Goal: Task Accomplishment & Management: Use online tool/utility

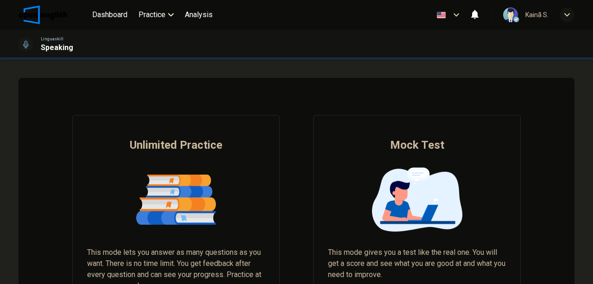
scroll to position [93, 0]
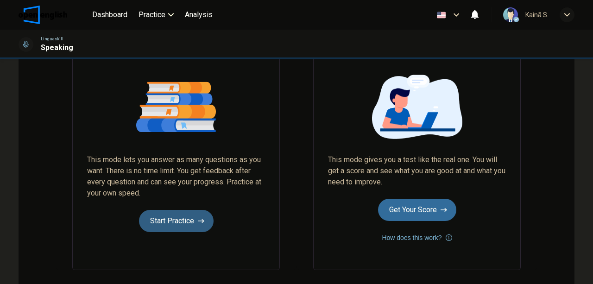
click at [185, 219] on button "Start Practice" at bounding box center [176, 221] width 75 height 22
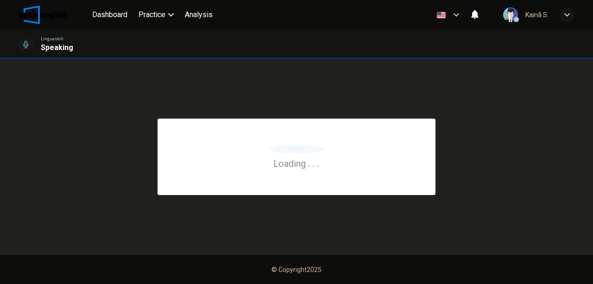
scroll to position [0, 0]
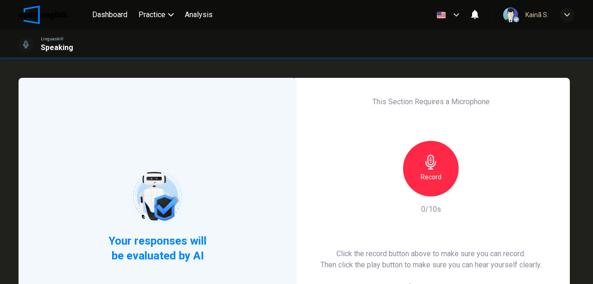
click at [437, 167] on div "Record" at bounding box center [431, 169] width 56 height 56
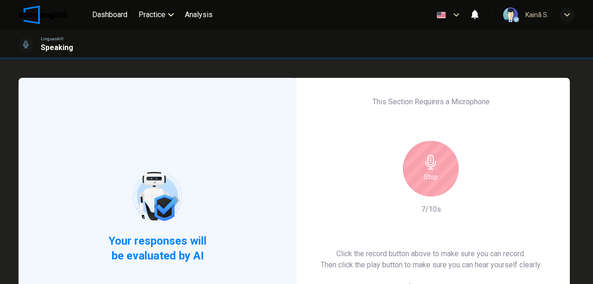
click at [431, 164] on icon "button" at bounding box center [430, 162] width 11 height 15
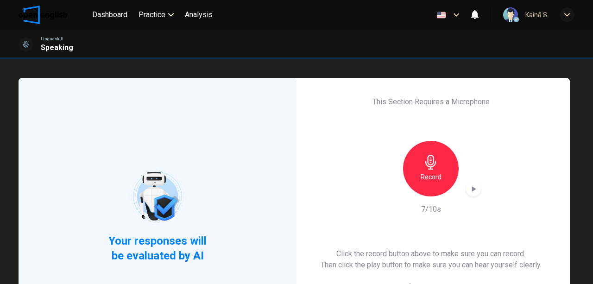
click at [476, 187] on div "button" at bounding box center [473, 189] width 15 height 15
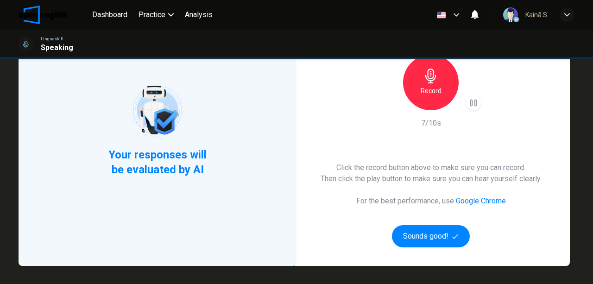
scroll to position [154, 0]
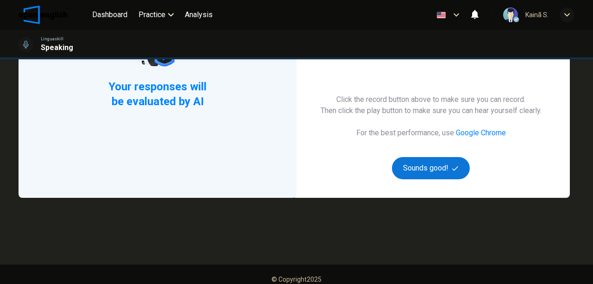
click at [444, 168] on button "Sounds good!" at bounding box center [431, 168] width 78 height 22
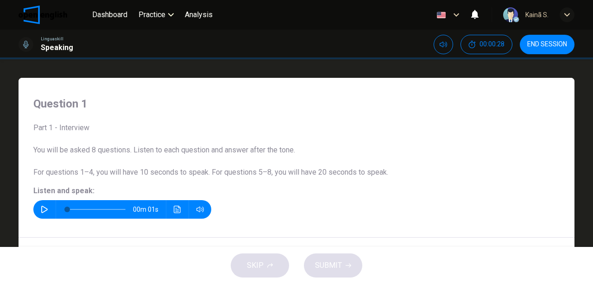
scroll to position [93, 0]
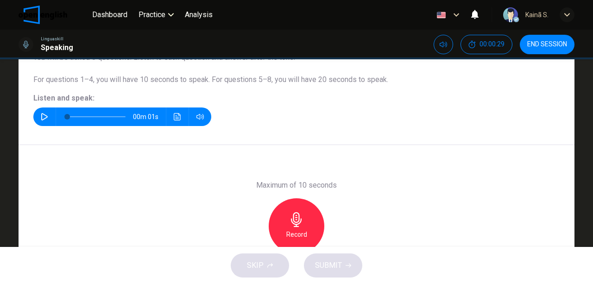
click at [41, 114] on icon "button" at bounding box center [44, 116] width 6 height 7
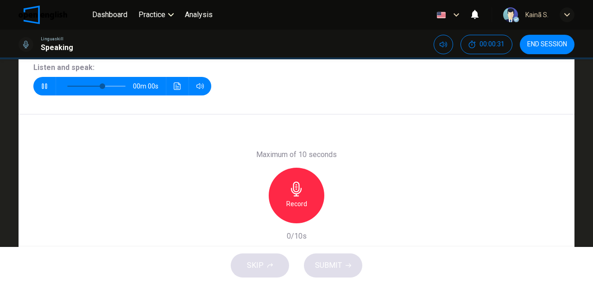
click at [294, 188] on icon "button" at bounding box center [296, 189] width 15 height 15
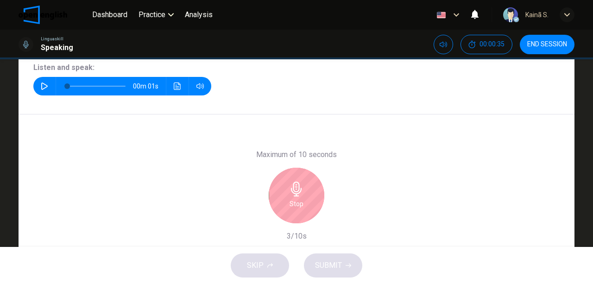
click at [292, 197] on div "Stop" at bounding box center [297, 196] width 56 height 56
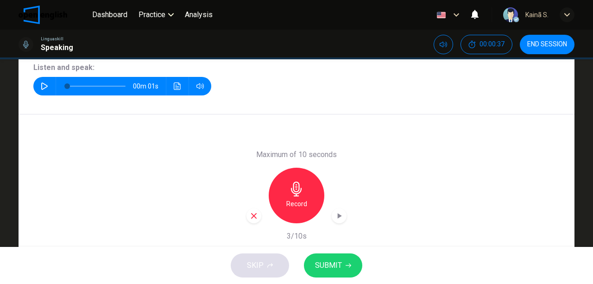
click at [328, 259] on span "SUBMIT" at bounding box center [328, 265] width 27 height 13
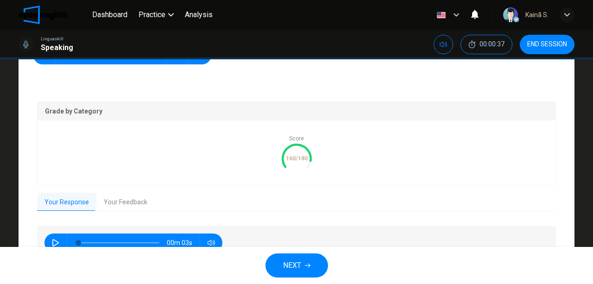
scroll to position [205, 0]
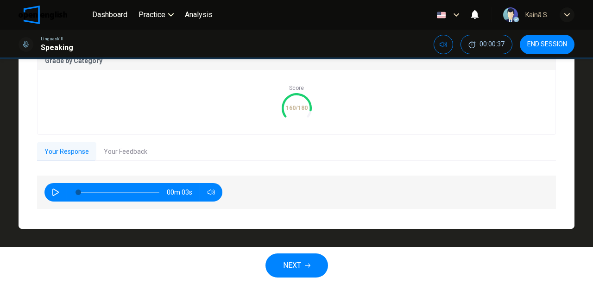
click at [300, 265] on span "NEXT" at bounding box center [292, 265] width 18 height 13
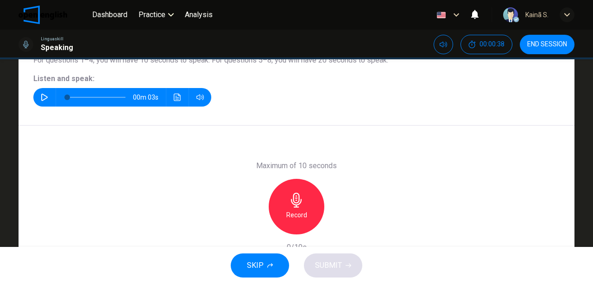
scroll to position [79, 0]
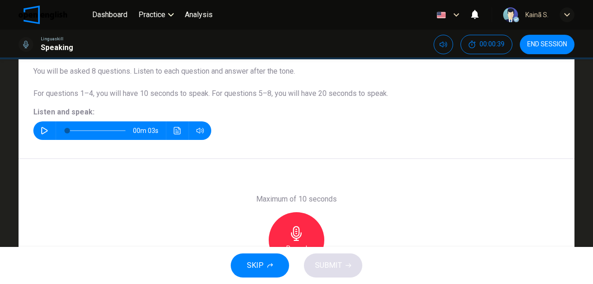
click at [45, 129] on icon "button" at bounding box center [44, 130] width 7 height 7
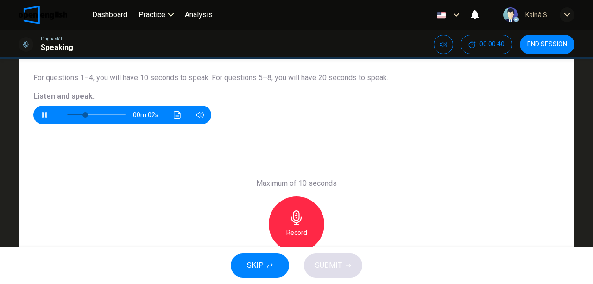
scroll to position [110, 0]
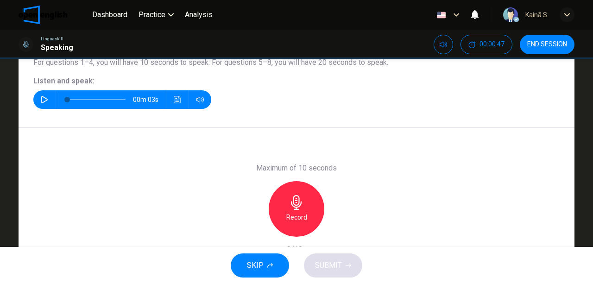
click at [290, 207] on icon "button" at bounding box center [296, 202] width 15 height 15
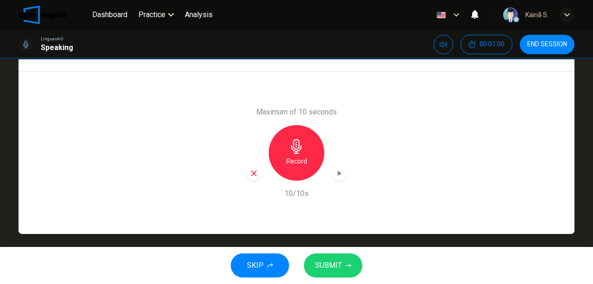
scroll to position [171, 0]
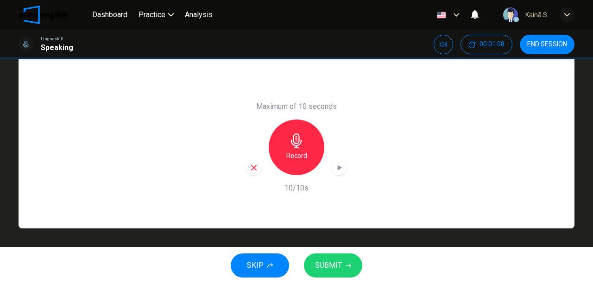
click at [27, 142] on div "Maximum of 10 seconds Record 10/10s" at bounding box center [297, 147] width 556 height 162
click at [303, 139] on div "Record" at bounding box center [297, 147] width 56 height 56
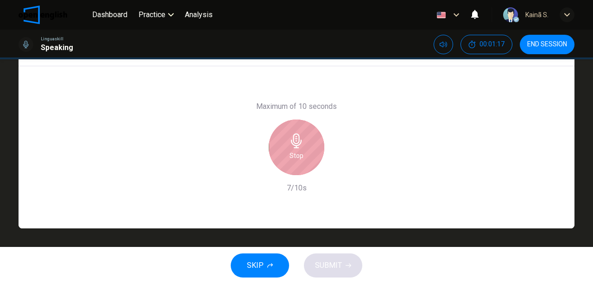
click at [297, 140] on icon "button" at bounding box center [296, 140] width 11 height 15
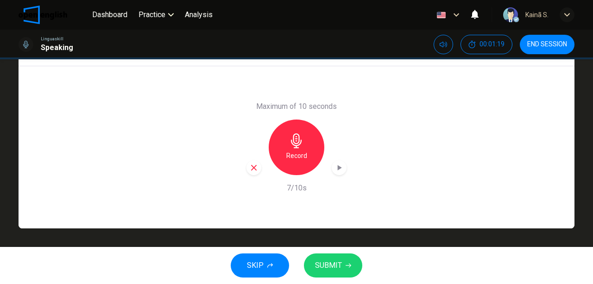
click at [340, 163] on icon "button" at bounding box center [338, 167] width 9 height 9
click at [333, 262] on span "SUBMIT" at bounding box center [328, 265] width 27 height 13
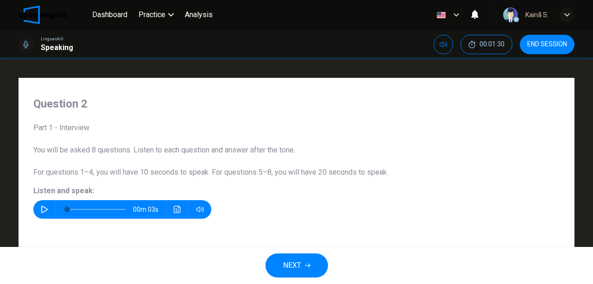
scroll to position [185, 0]
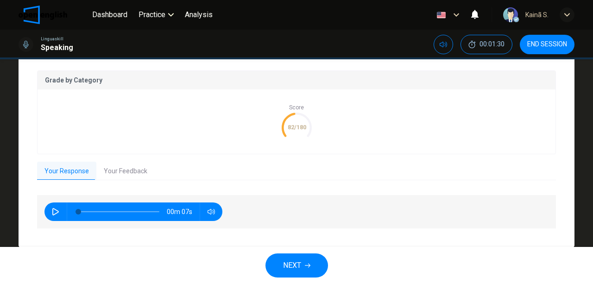
click at [119, 169] on button "Your Feedback" at bounding box center [125, 171] width 58 height 19
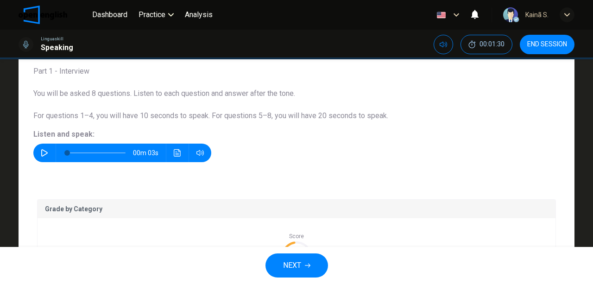
scroll to position [123, 0]
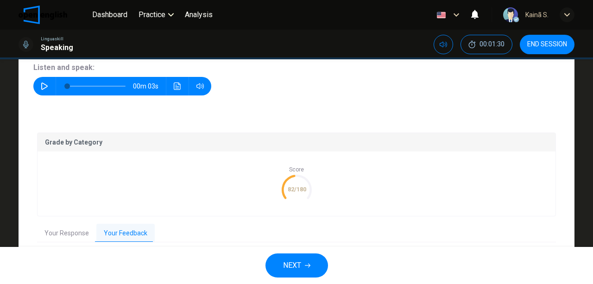
click at [71, 228] on button "Your Response" at bounding box center [66, 233] width 59 height 19
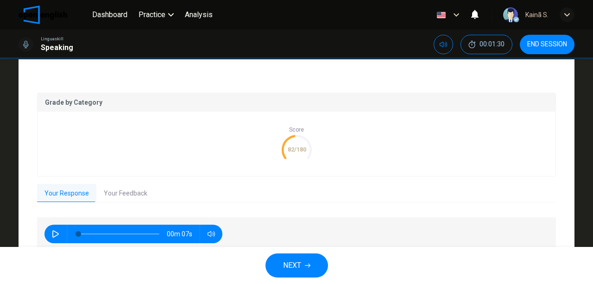
scroll to position [205, 0]
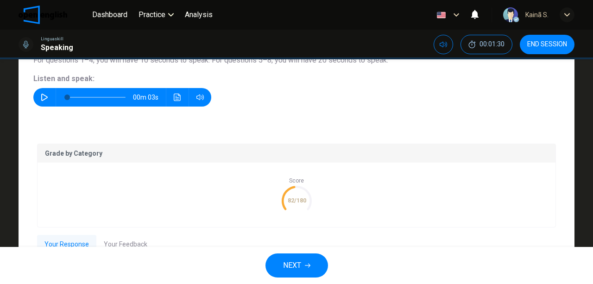
click at [283, 186] on icon "82/180" at bounding box center [297, 201] width 30 height 30
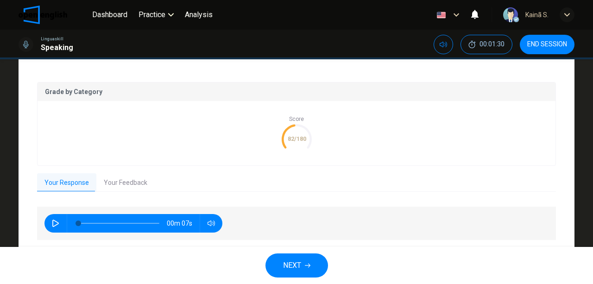
click at [296, 260] on span "NEXT" at bounding box center [292, 265] width 18 height 13
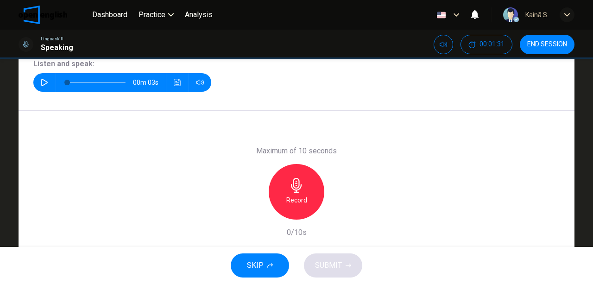
scroll to position [48, 0]
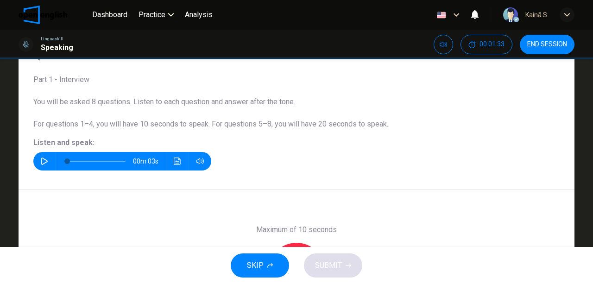
click at [46, 158] on button "button" at bounding box center [44, 161] width 15 height 19
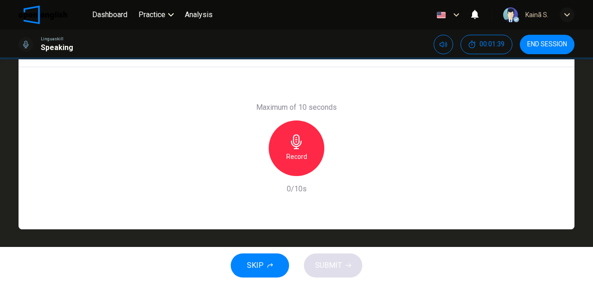
scroll to position [171, 0]
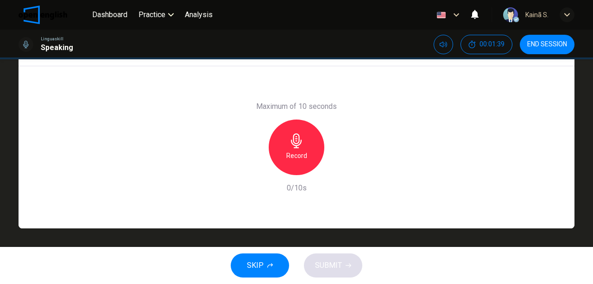
click at [302, 149] on div "Record" at bounding box center [297, 147] width 56 height 56
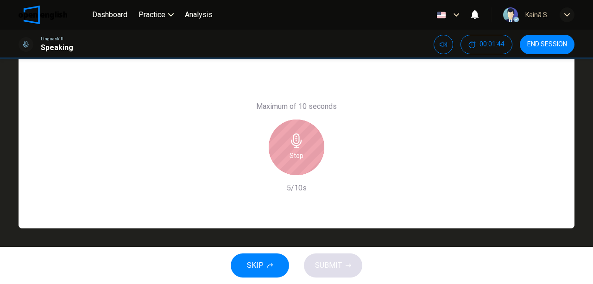
click at [296, 144] on icon "button" at bounding box center [296, 140] width 15 height 15
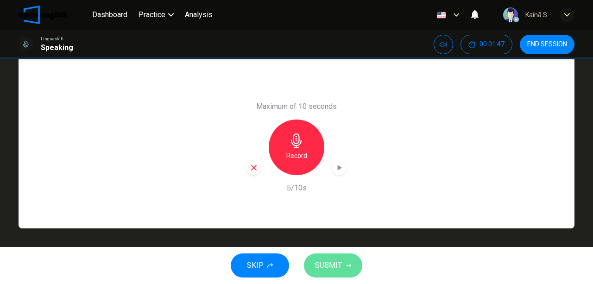
click at [331, 262] on span "SUBMIT" at bounding box center [328, 265] width 27 height 13
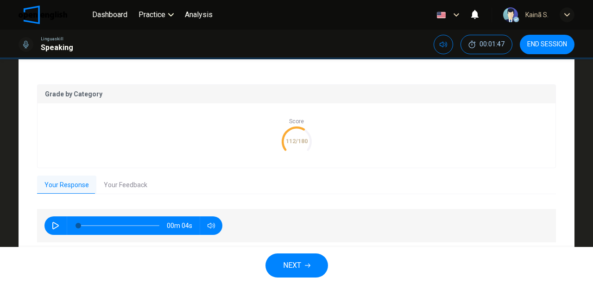
click at [132, 185] on button "Your Feedback" at bounding box center [125, 185] width 58 height 19
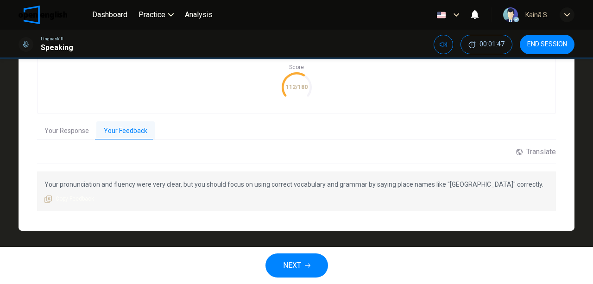
scroll to position [228, 0]
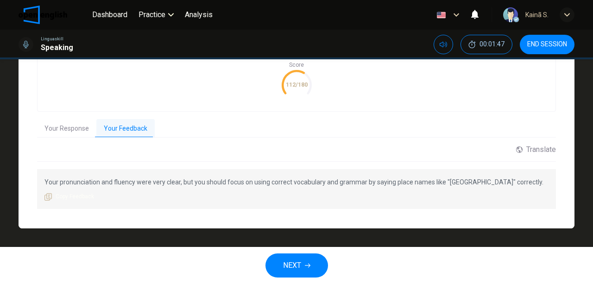
click at [293, 270] on span "NEXT" at bounding box center [292, 265] width 18 height 13
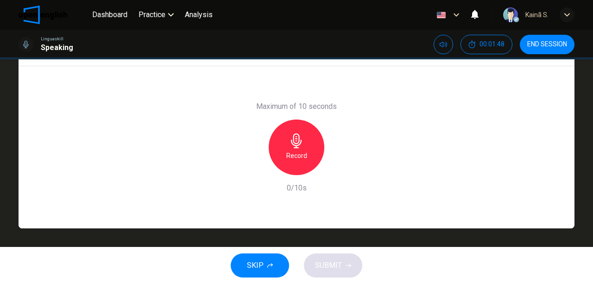
scroll to position [48, 0]
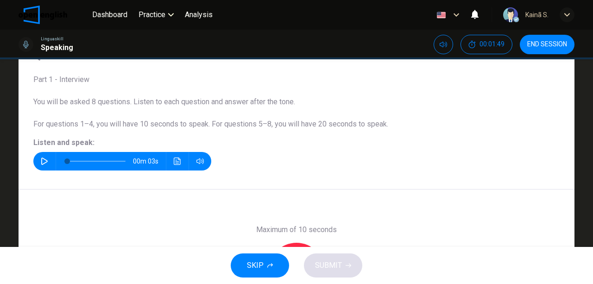
click at [47, 160] on button "button" at bounding box center [44, 161] width 15 height 19
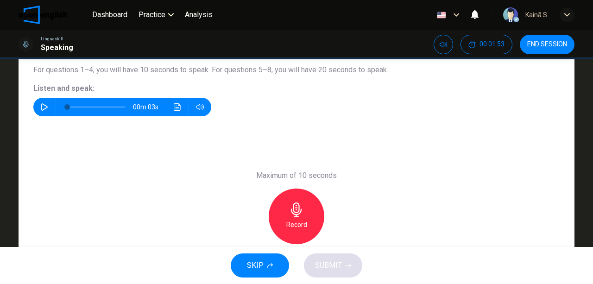
scroll to position [141, 0]
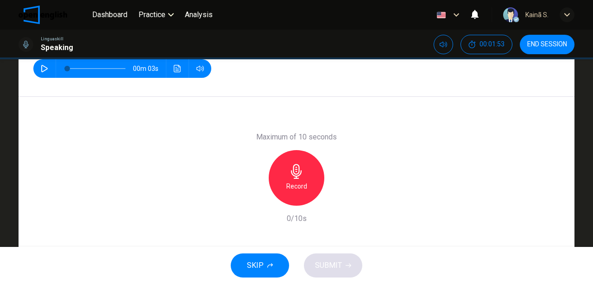
click at [308, 170] on div "Record" at bounding box center [297, 178] width 56 height 56
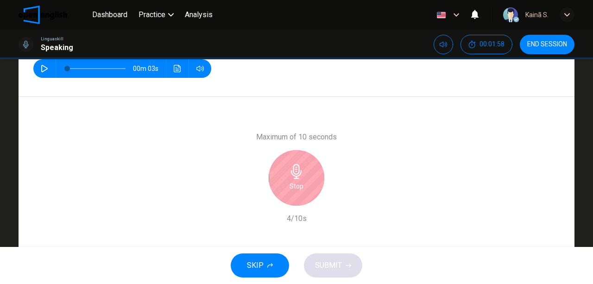
click at [299, 176] on icon "button" at bounding box center [296, 171] width 15 height 15
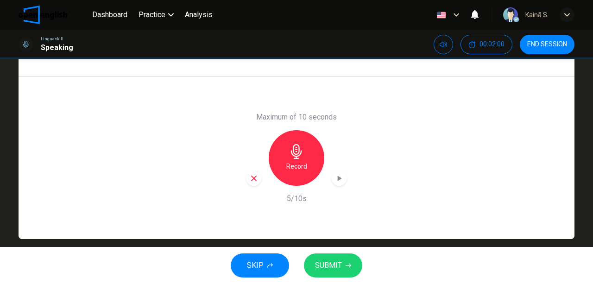
scroll to position [171, 0]
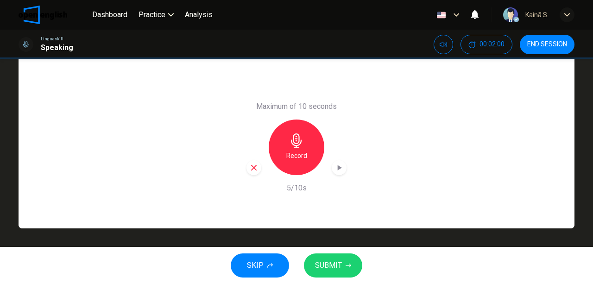
click at [337, 260] on span "SUBMIT" at bounding box center [328, 265] width 27 height 13
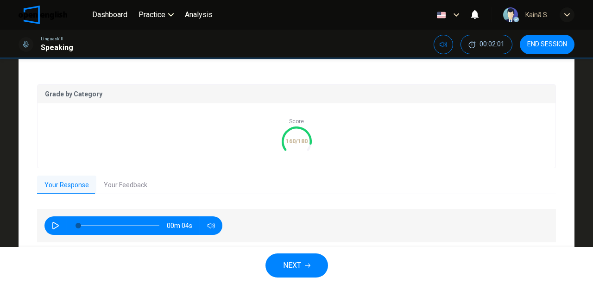
click at [110, 181] on button "Your Feedback" at bounding box center [125, 185] width 58 height 19
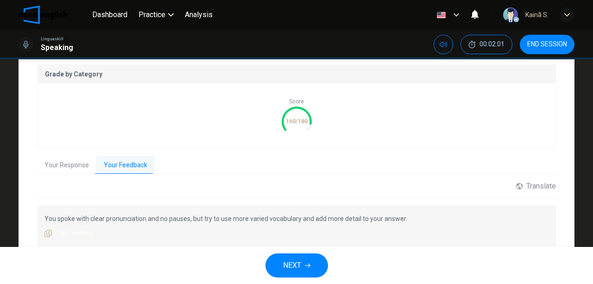
scroll to position [202, 0]
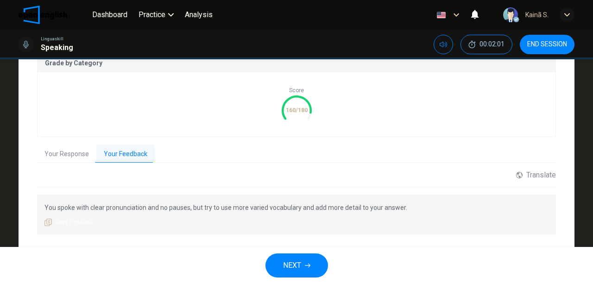
click at [308, 264] on icon "button" at bounding box center [308, 266] width 6 height 6
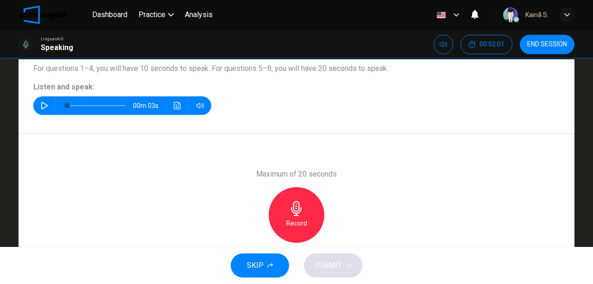
scroll to position [48, 0]
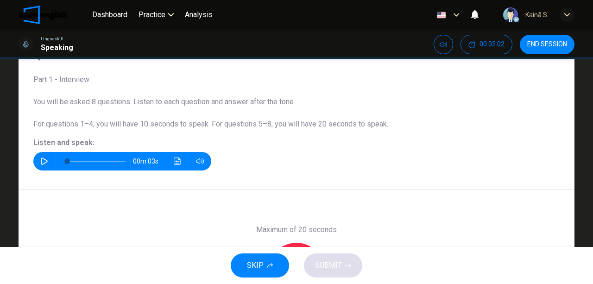
click at [43, 159] on icon "button" at bounding box center [44, 160] width 6 height 7
click at [257, 263] on span "SKIP" at bounding box center [255, 265] width 17 height 13
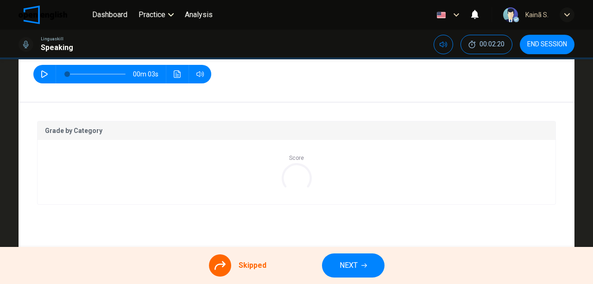
scroll to position [171, 0]
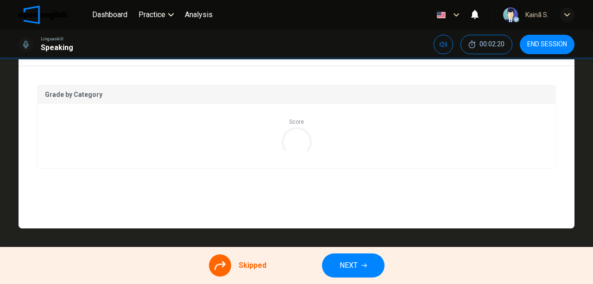
click at [217, 265] on icon at bounding box center [219, 265] width 11 height 9
click at [330, 265] on button "NEXT" at bounding box center [353, 265] width 63 height 24
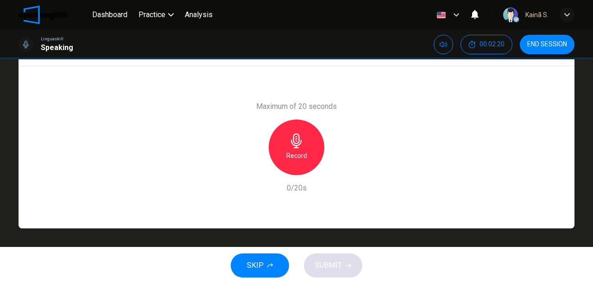
scroll to position [48, 0]
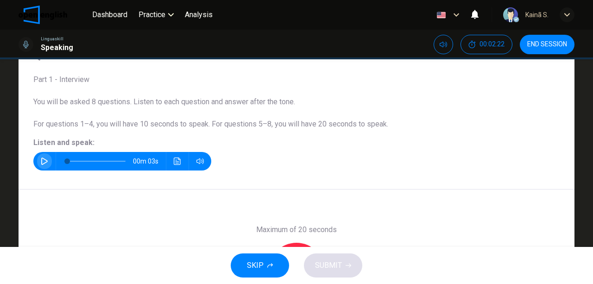
click at [43, 164] on icon "button" at bounding box center [44, 160] width 7 height 7
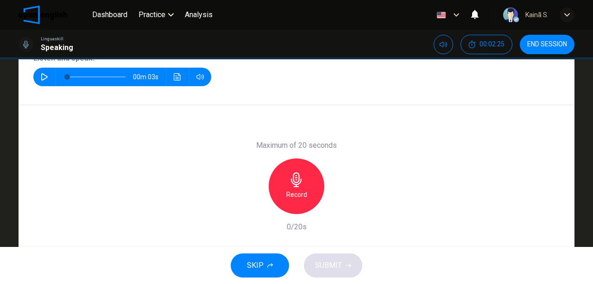
scroll to position [141, 0]
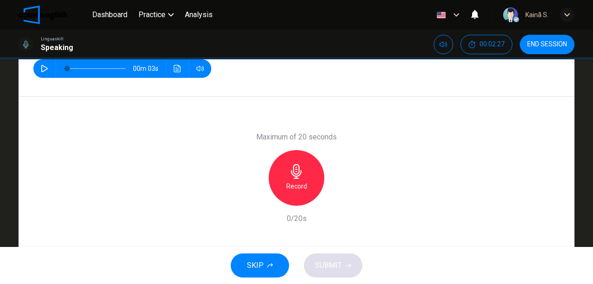
click at [298, 186] on h6 "Record" at bounding box center [296, 186] width 21 height 11
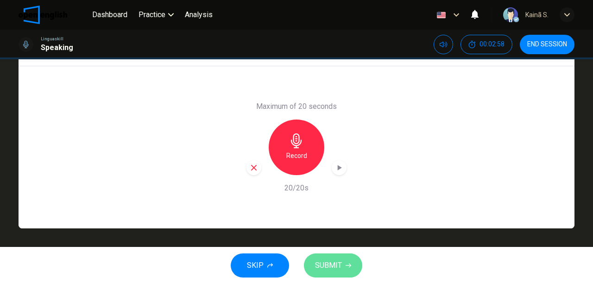
click at [321, 261] on span "SUBMIT" at bounding box center [328, 265] width 27 height 13
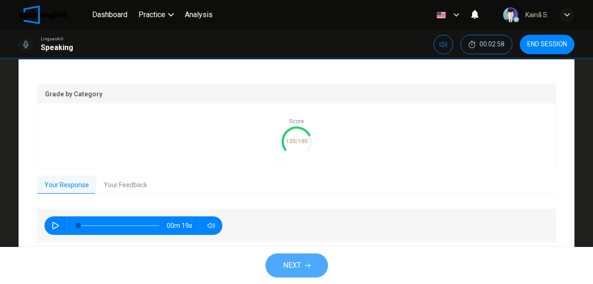
click at [294, 264] on span "NEXT" at bounding box center [292, 265] width 18 height 13
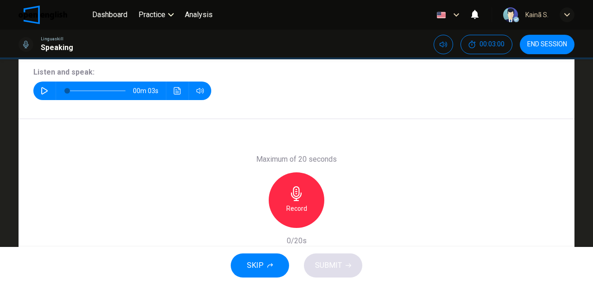
scroll to position [17, 0]
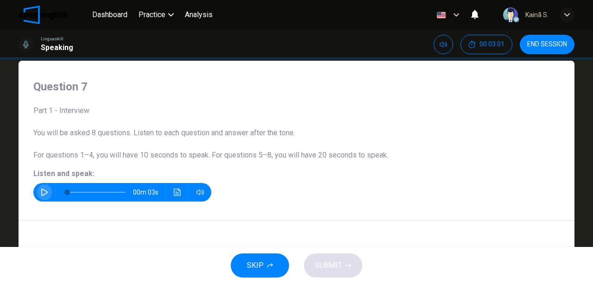
click at [41, 186] on button "button" at bounding box center [44, 192] width 15 height 19
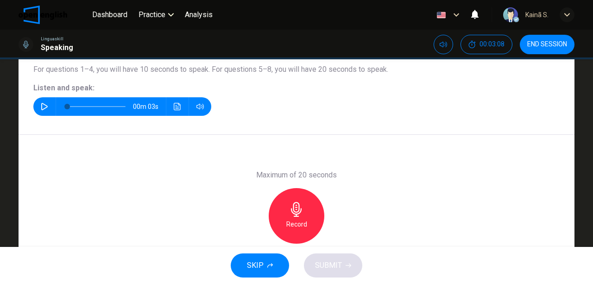
scroll to position [110, 0]
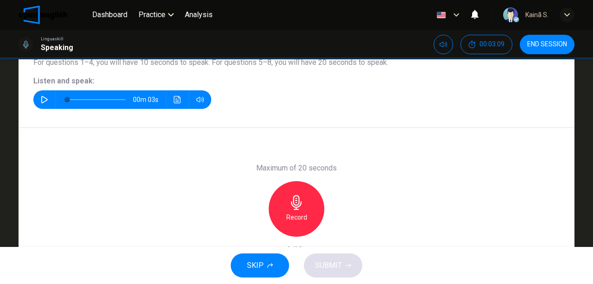
click at [305, 207] on div "Record" at bounding box center [297, 209] width 56 height 56
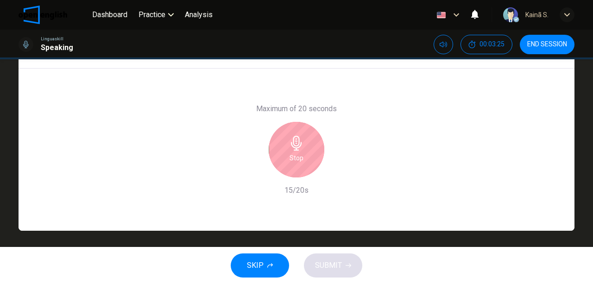
scroll to position [171, 0]
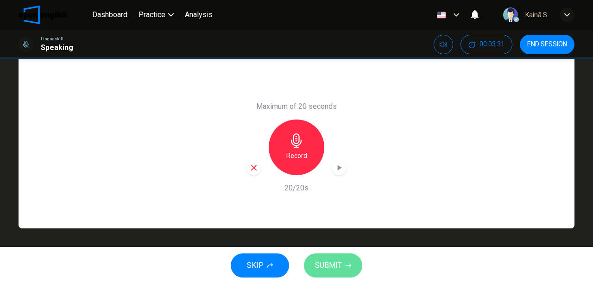
click at [332, 260] on span "SUBMIT" at bounding box center [328, 265] width 27 height 13
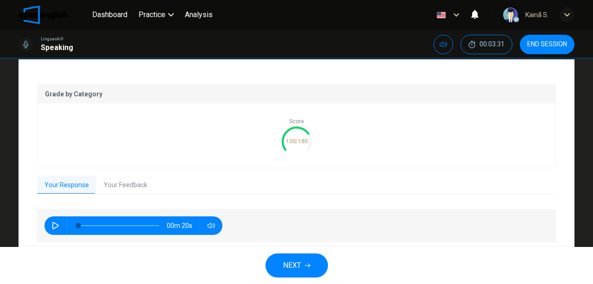
click at [123, 186] on button "Your Feedback" at bounding box center [125, 185] width 58 height 19
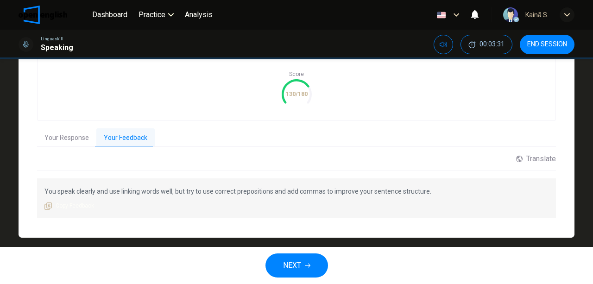
scroll to position [228, 0]
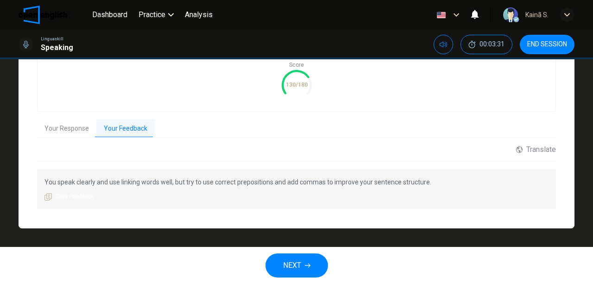
click at [305, 261] on button "NEXT" at bounding box center [296, 265] width 63 height 24
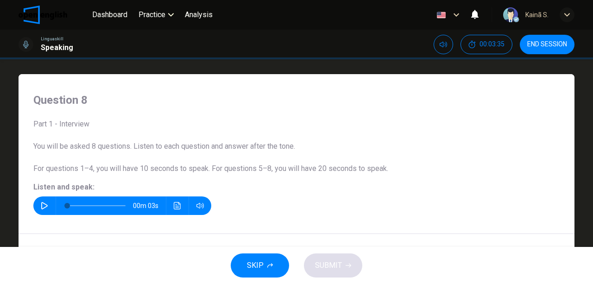
scroll to position [0, 0]
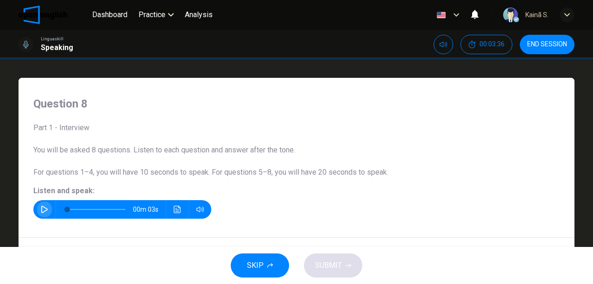
click at [43, 206] on icon "button" at bounding box center [44, 209] width 7 height 7
type input "*"
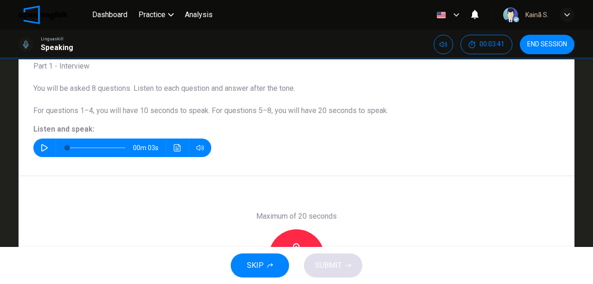
scroll to position [93, 0]
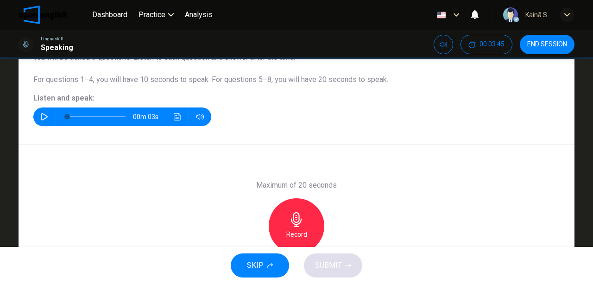
click at [307, 224] on div "Record" at bounding box center [297, 226] width 56 height 56
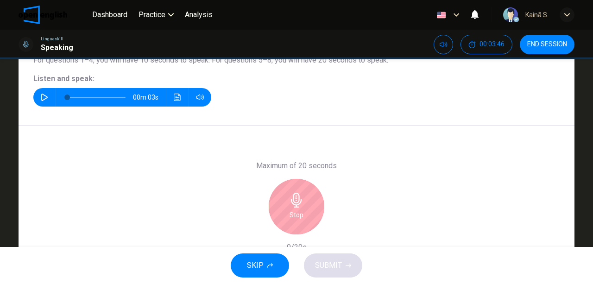
scroll to position [123, 0]
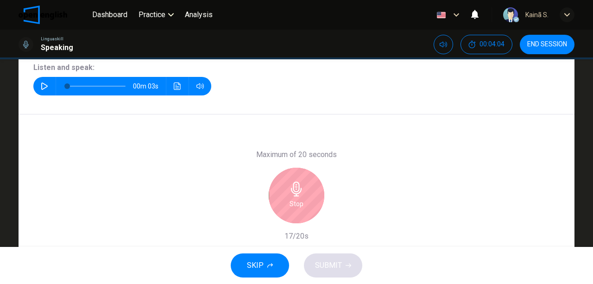
click at [295, 194] on icon "button" at bounding box center [296, 189] width 15 height 15
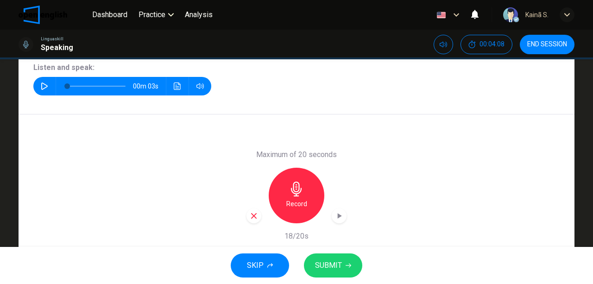
click at [301, 192] on icon "button" at bounding box center [296, 189] width 15 height 15
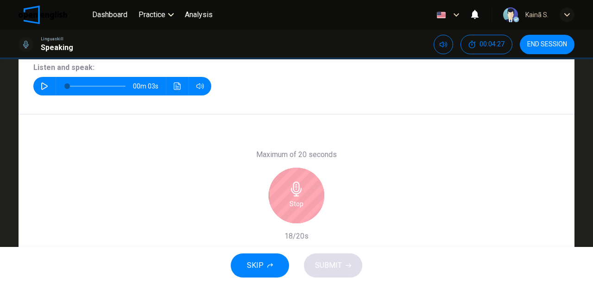
click at [291, 193] on icon "button" at bounding box center [296, 189] width 15 height 15
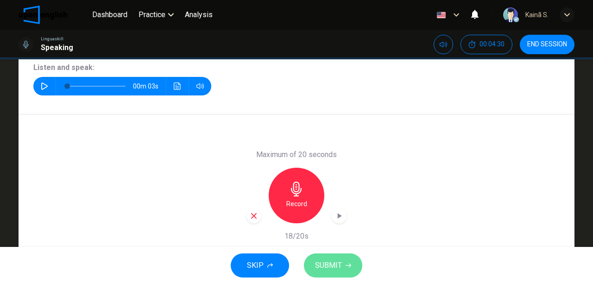
click at [321, 267] on span "SUBMIT" at bounding box center [328, 265] width 27 height 13
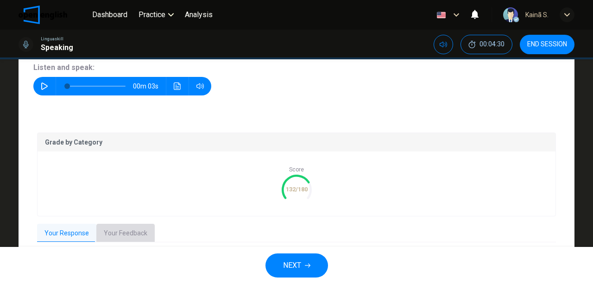
click at [123, 239] on button "Your Feedback" at bounding box center [125, 233] width 58 height 19
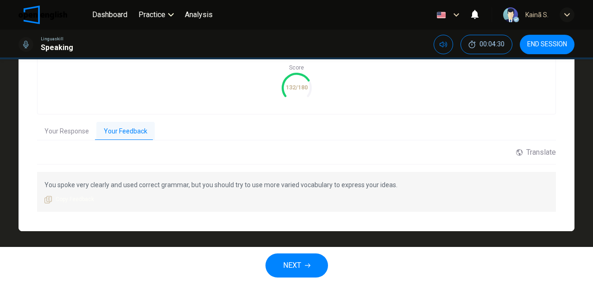
scroll to position [228, 0]
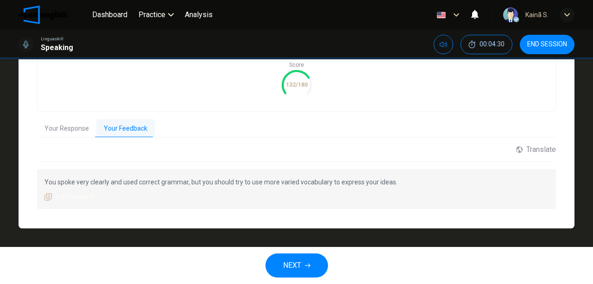
click at [304, 260] on button "NEXT" at bounding box center [296, 265] width 63 height 24
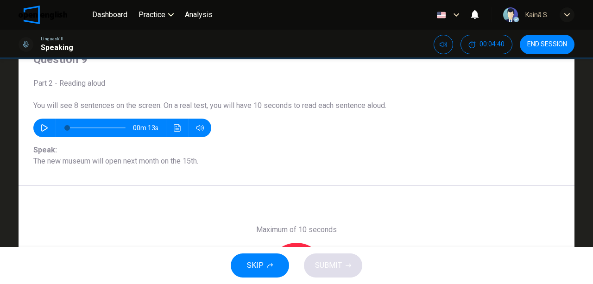
scroll to position [62, 0]
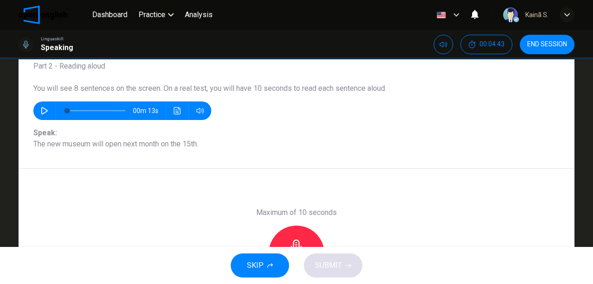
click at [43, 108] on icon "button" at bounding box center [44, 110] width 6 height 7
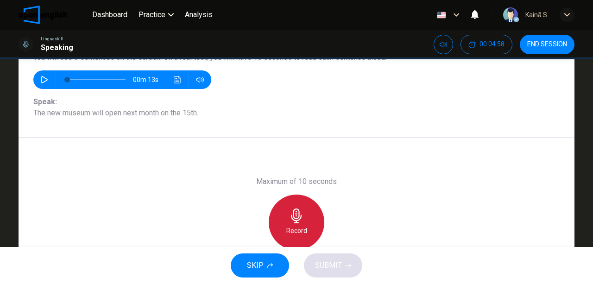
click at [292, 221] on icon "button" at bounding box center [296, 215] width 15 height 15
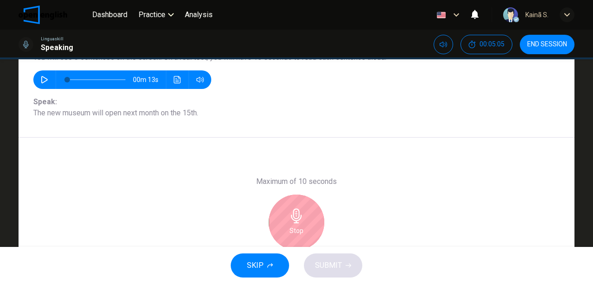
click at [302, 222] on div "Stop" at bounding box center [297, 223] width 56 height 56
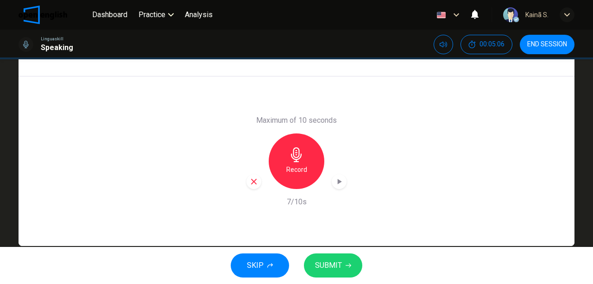
scroll to position [154, 0]
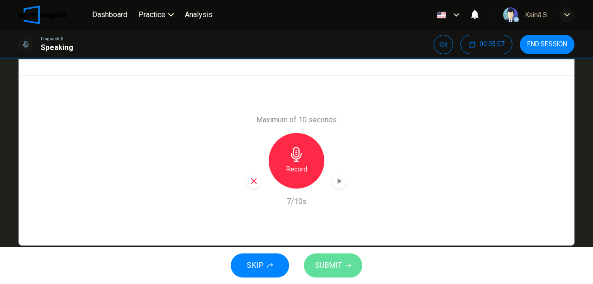
click at [325, 261] on span "SUBMIT" at bounding box center [328, 265] width 27 height 13
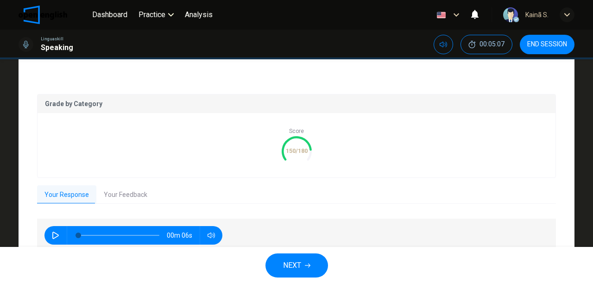
click at [120, 189] on button "Your Feedback" at bounding box center [125, 194] width 58 height 19
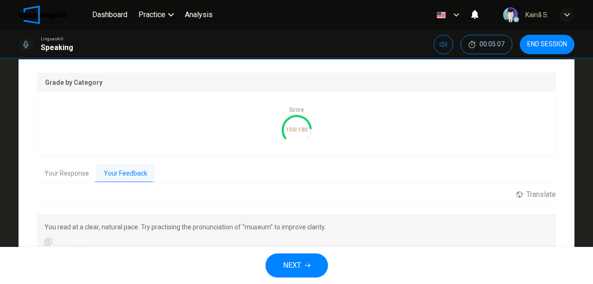
scroll to position [216, 0]
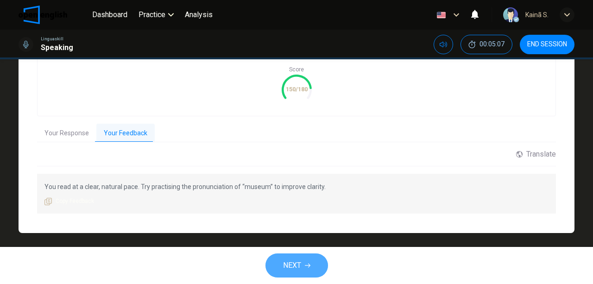
click at [301, 261] on button "NEXT" at bounding box center [296, 265] width 63 height 24
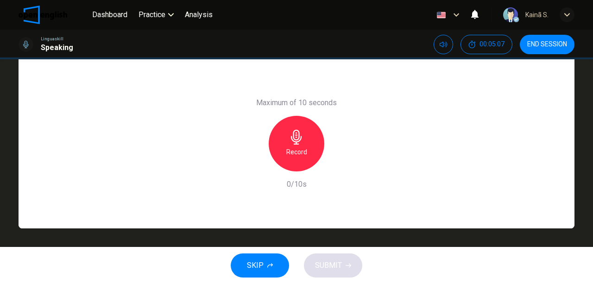
scroll to position [110, 0]
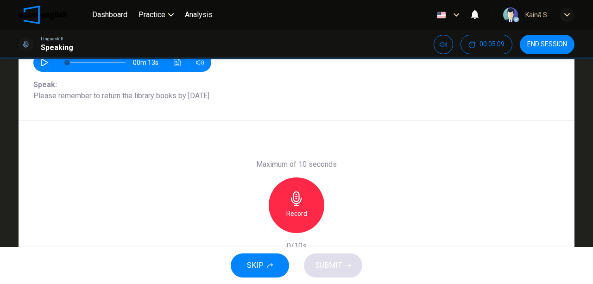
click at [309, 198] on div "Record" at bounding box center [297, 205] width 56 height 56
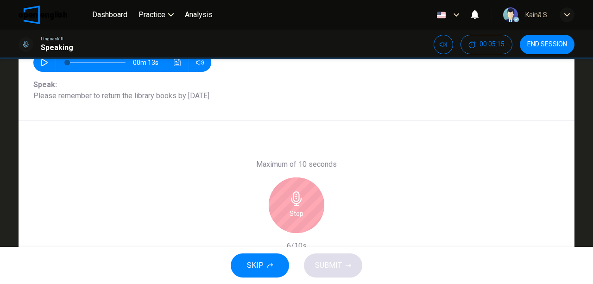
click at [297, 205] on icon "button" at bounding box center [296, 198] width 11 height 15
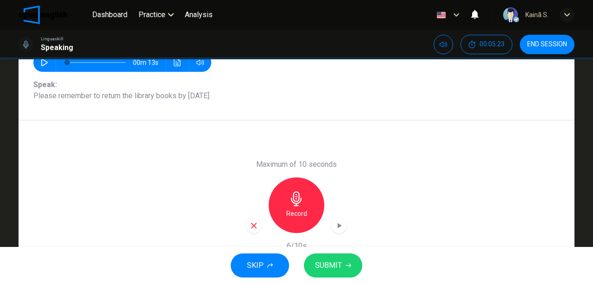
click at [306, 205] on div "Record" at bounding box center [297, 205] width 56 height 56
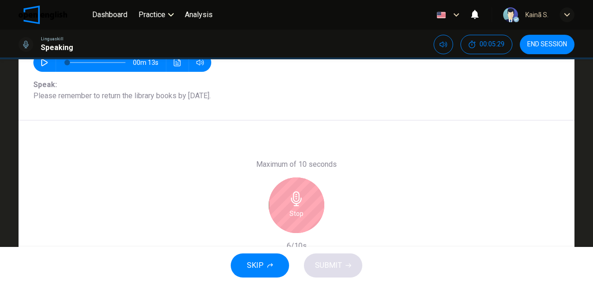
click at [299, 198] on icon "button" at bounding box center [296, 198] width 11 height 15
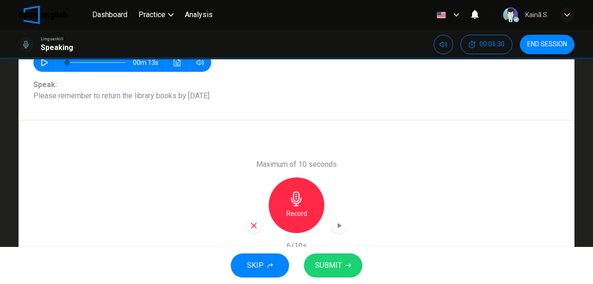
click at [332, 262] on span "SUBMIT" at bounding box center [328, 265] width 27 height 13
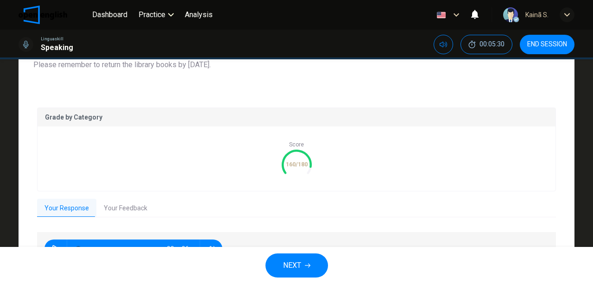
click at [126, 205] on button "Your Feedback" at bounding box center [125, 208] width 58 height 19
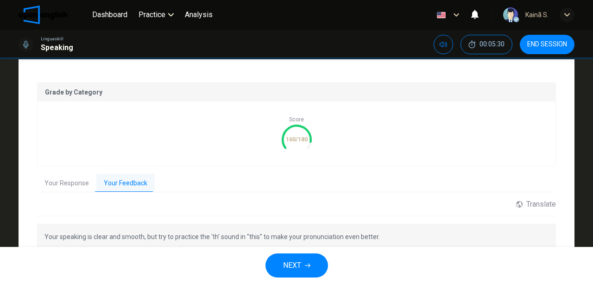
scroll to position [79, 0]
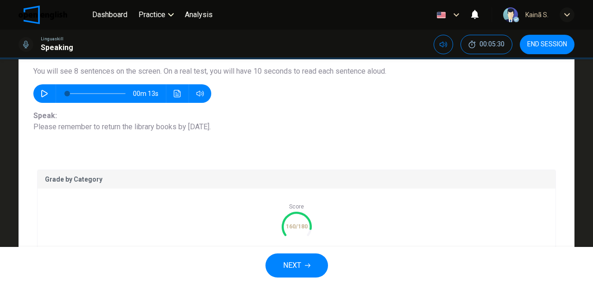
drag, startPoint x: 43, startPoint y: 93, endPoint x: 53, endPoint y: 98, distance: 11.6
click at [43, 93] on icon "button" at bounding box center [44, 93] width 7 height 7
click at [42, 94] on icon "button" at bounding box center [44, 94] width 5 height 6
type input "*"
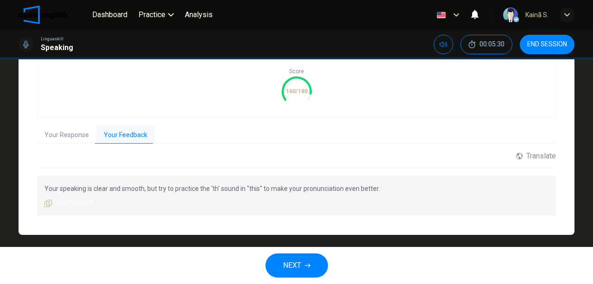
scroll to position [220, 0]
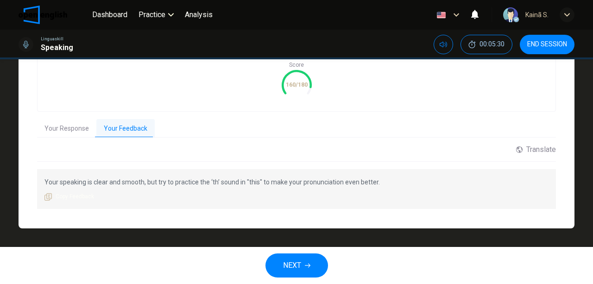
click at [69, 125] on button "Your Response" at bounding box center [66, 128] width 59 height 19
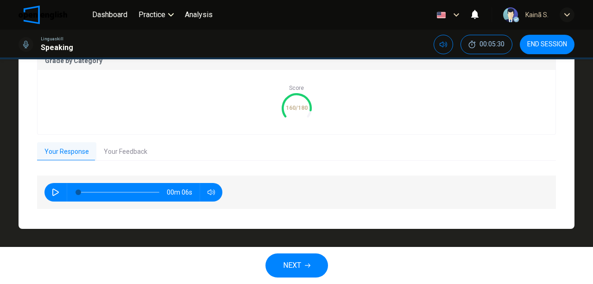
click at [54, 190] on icon "button" at bounding box center [55, 191] width 6 height 7
type input "**"
click at [300, 267] on span "NEXT" at bounding box center [292, 265] width 18 height 13
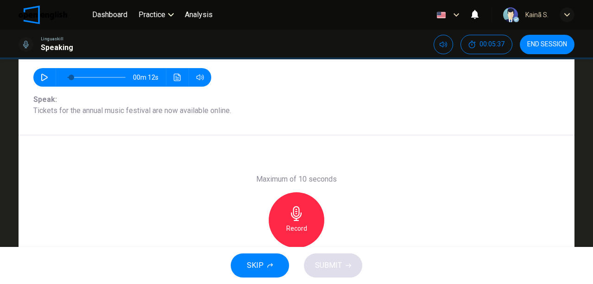
scroll to position [110, 0]
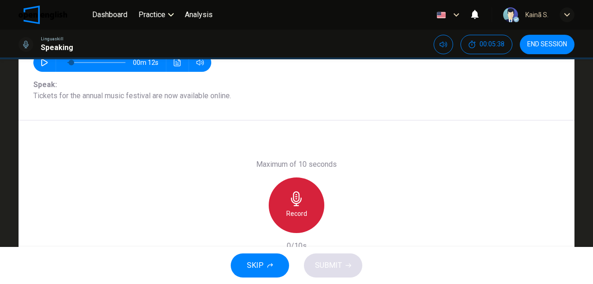
click at [300, 198] on icon "button" at bounding box center [296, 198] width 11 height 15
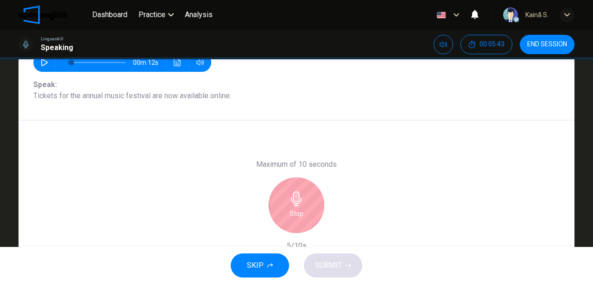
click at [304, 194] on div "Stop" at bounding box center [297, 205] width 56 height 56
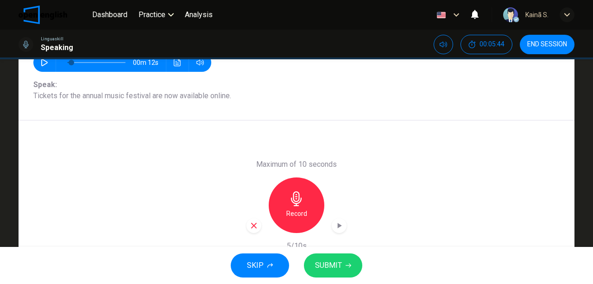
click at [340, 259] on span "SUBMIT" at bounding box center [328, 265] width 27 height 13
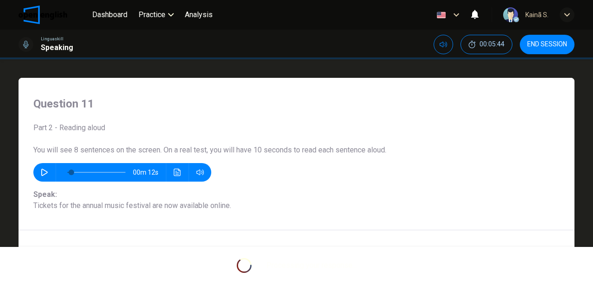
scroll to position [154, 0]
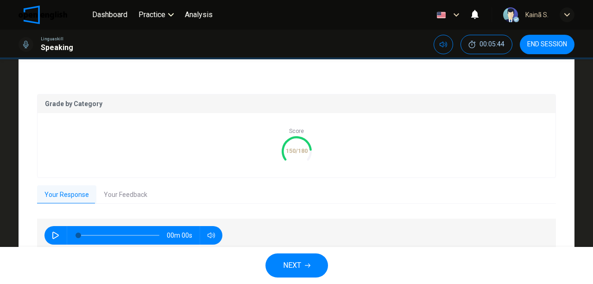
type input "*"
click at [110, 197] on button "Your Feedback" at bounding box center [125, 194] width 58 height 19
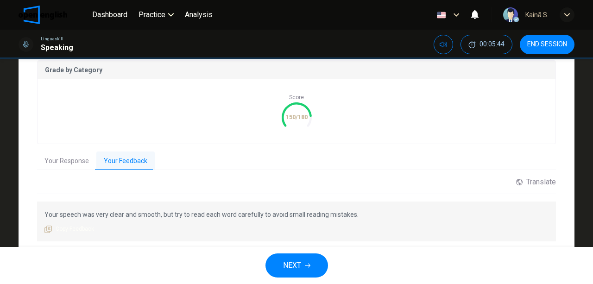
scroll to position [220, 0]
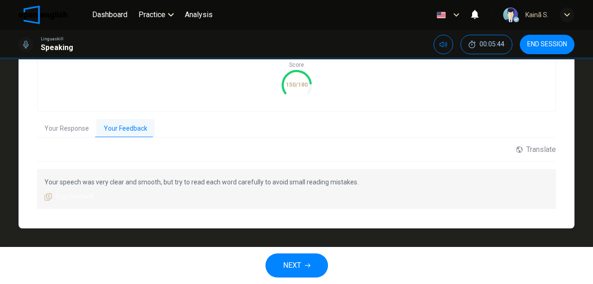
click at [308, 263] on icon "button" at bounding box center [308, 266] width 6 height 6
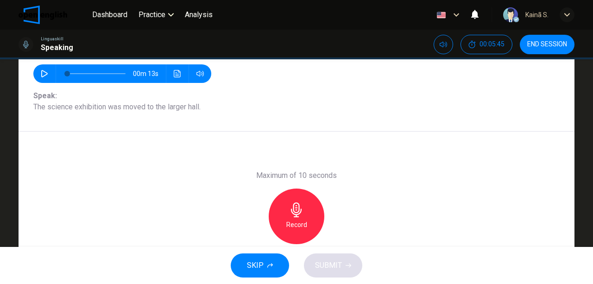
scroll to position [110, 0]
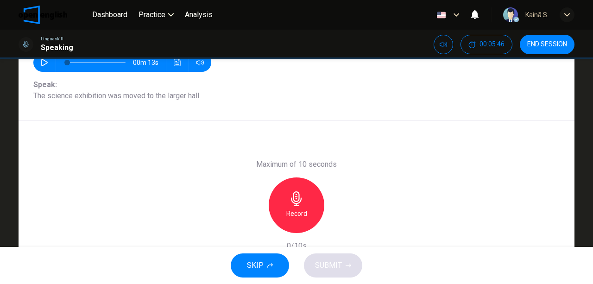
click at [312, 197] on div "Record" at bounding box center [297, 205] width 56 height 56
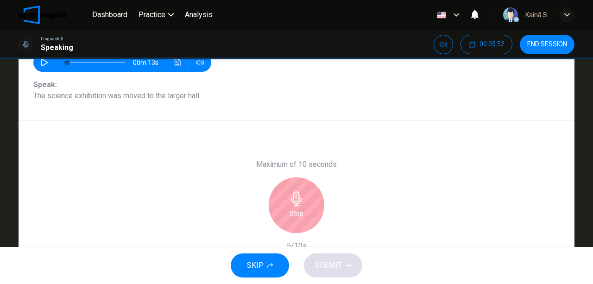
click at [302, 202] on div "Stop" at bounding box center [297, 205] width 56 height 56
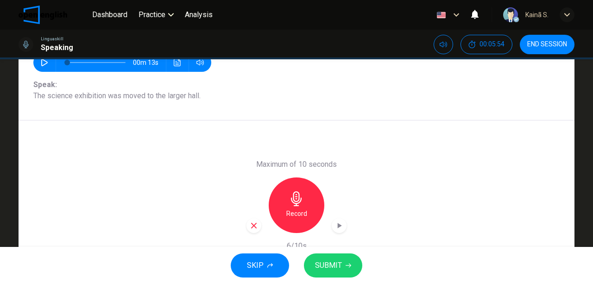
click at [331, 267] on span "SUBMIT" at bounding box center [328, 265] width 27 height 13
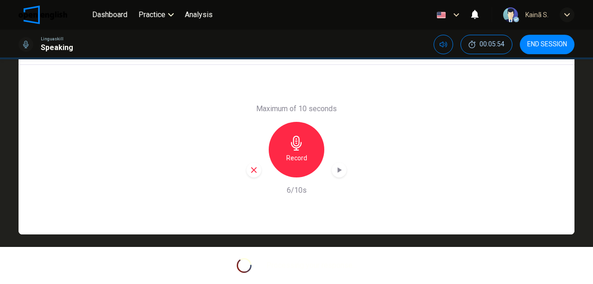
scroll to position [171, 0]
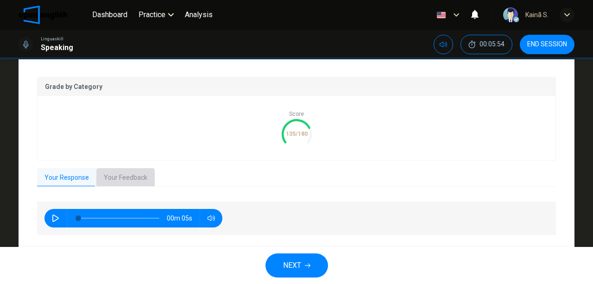
click at [123, 177] on button "Your Feedback" at bounding box center [125, 177] width 58 height 19
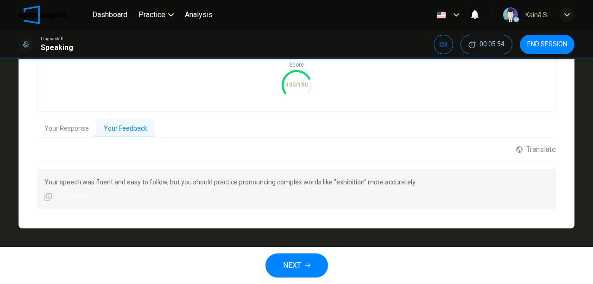
click at [65, 125] on button "Your Response" at bounding box center [66, 128] width 59 height 19
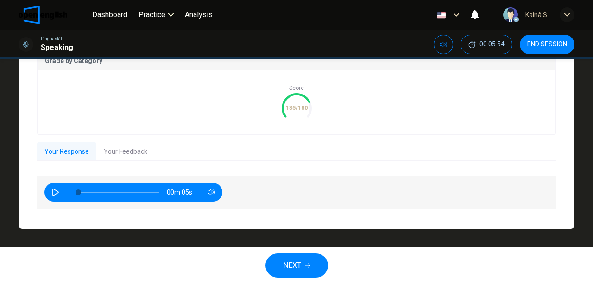
click at [45, 190] on div "00m 05s" at bounding box center [133, 192] width 178 height 19
click at [52, 193] on icon "button" at bounding box center [55, 191] width 7 height 7
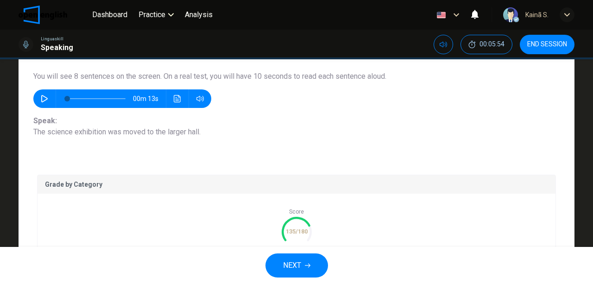
type input "*"
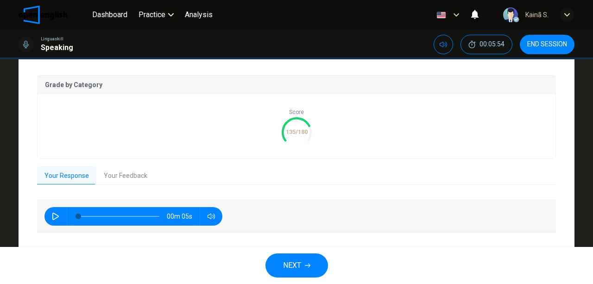
scroll to position [197, 0]
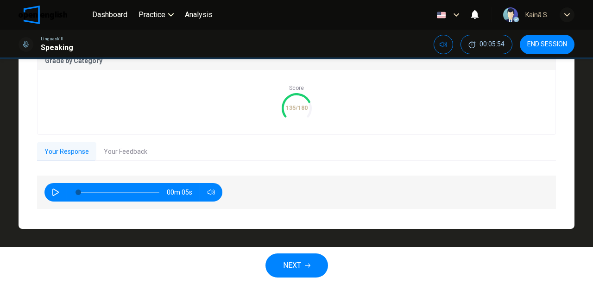
click at [546, 42] on span "END SESSION" at bounding box center [547, 44] width 40 height 7
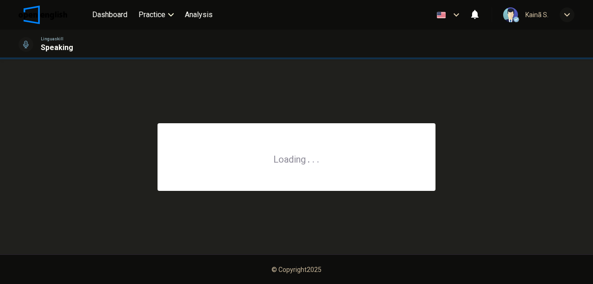
scroll to position [0, 0]
